Goal: Navigation & Orientation: Find specific page/section

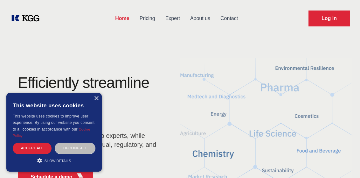
click at [145, 19] on link "Pricing" at bounding box center [147, 18] width 26 height 17
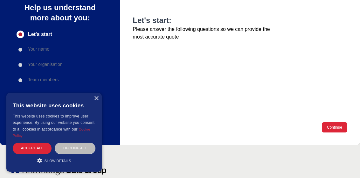
scroll to position [95, 0]
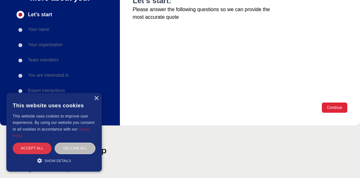
click at [31, 151] on div "Accept all" at bounding box center [32, 147] width 39 height 11
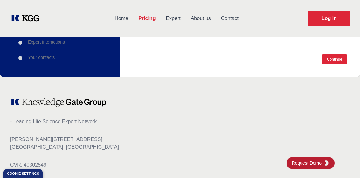
scroll to position [0, 0]
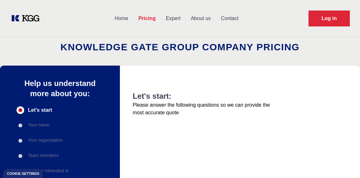
click at [171, 15] on link "Expert" at bounding box center [173, 18] width 25 height 17
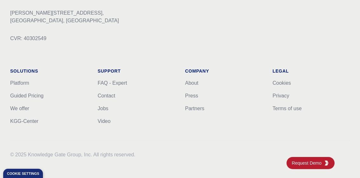
scroll to position [642, 0]
drag, startPoint x: 173, startPoint y: 118, endPoint x: 163, endPoint y: 118, distance: 10.5
drag, startPoint x: 163, startPoint y: 118, endPoint x: 207, endPoint y: 167, distance: 66.0
click at [207, 167] on div "- Leading Life Science Expert Network [PERSON_NAME][STREET_ADDRESS] CVR: 403025…" at bounding box center [180, 64] width 360 height 228
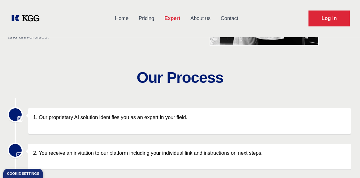
scroll to position [0, 0]
